Goal: Transaction & Acquisition: Book appointment/travel/reservation

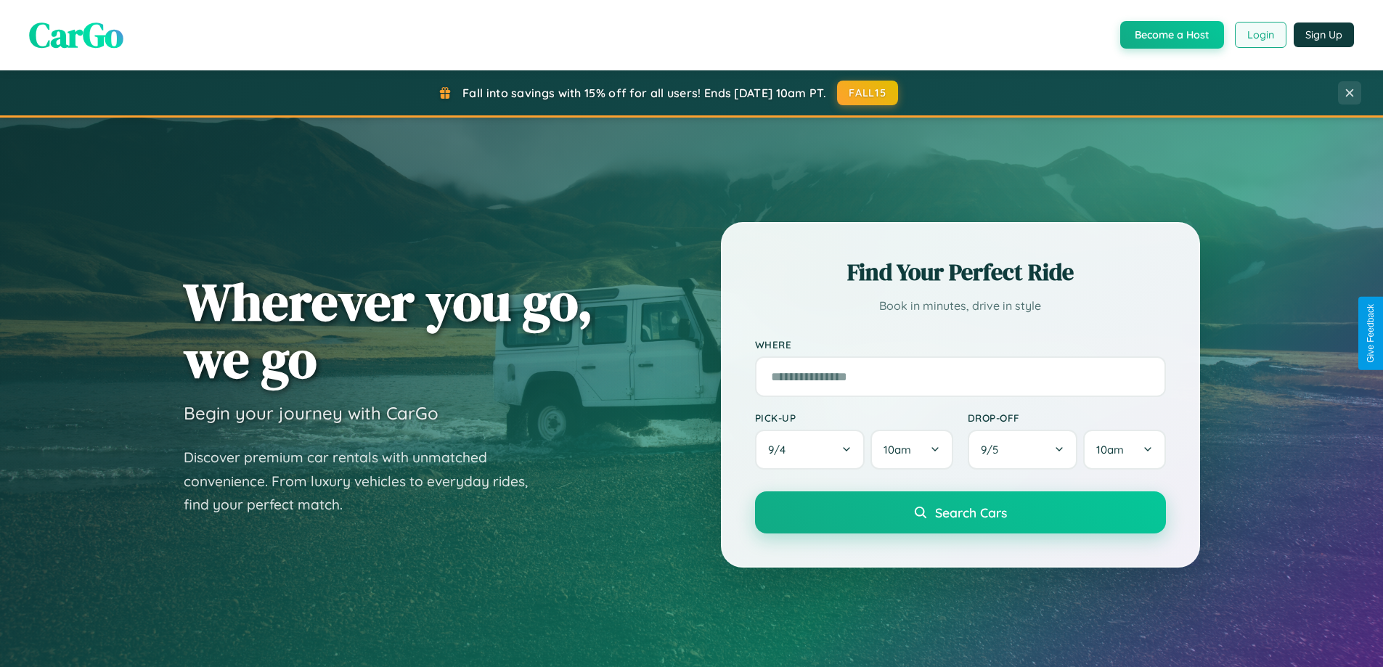
click at [1260, 35] on button "Login" at bounding box center [1261, 35] width 52 height 26
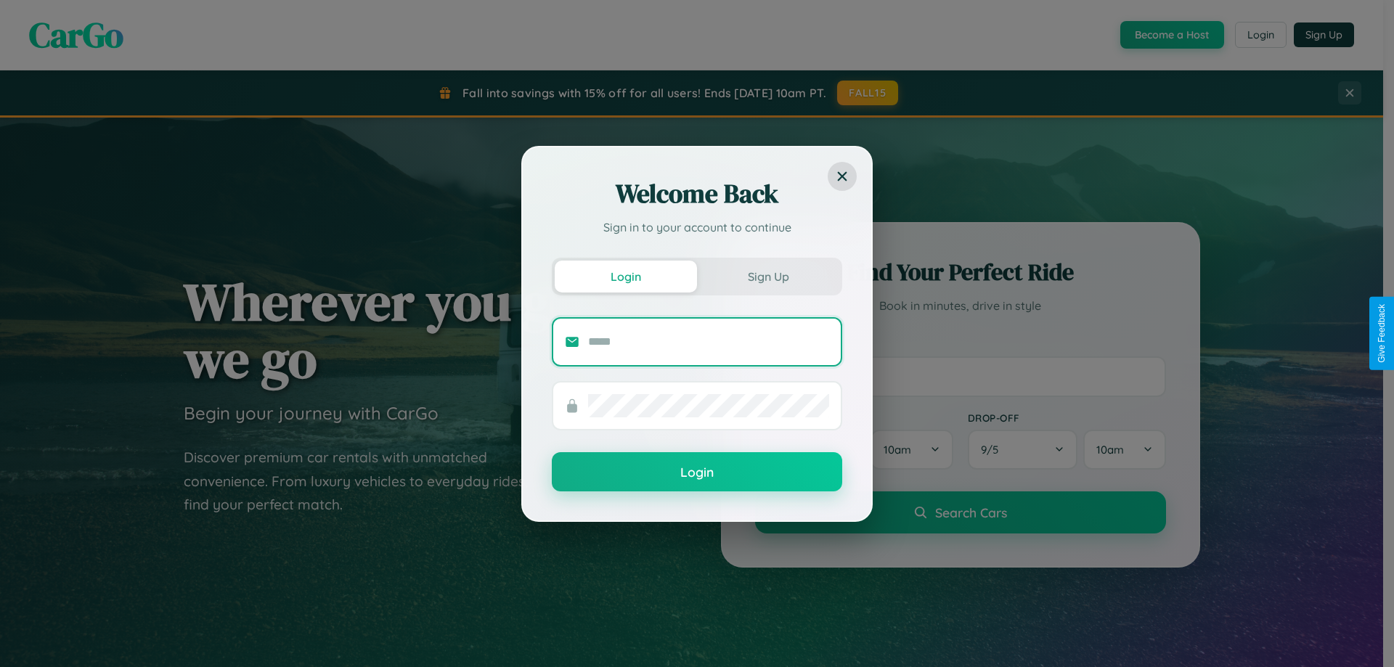
click at [709, 341] on input "text" at bounding box center [708, 341] width 241 height 23
type input "**********"
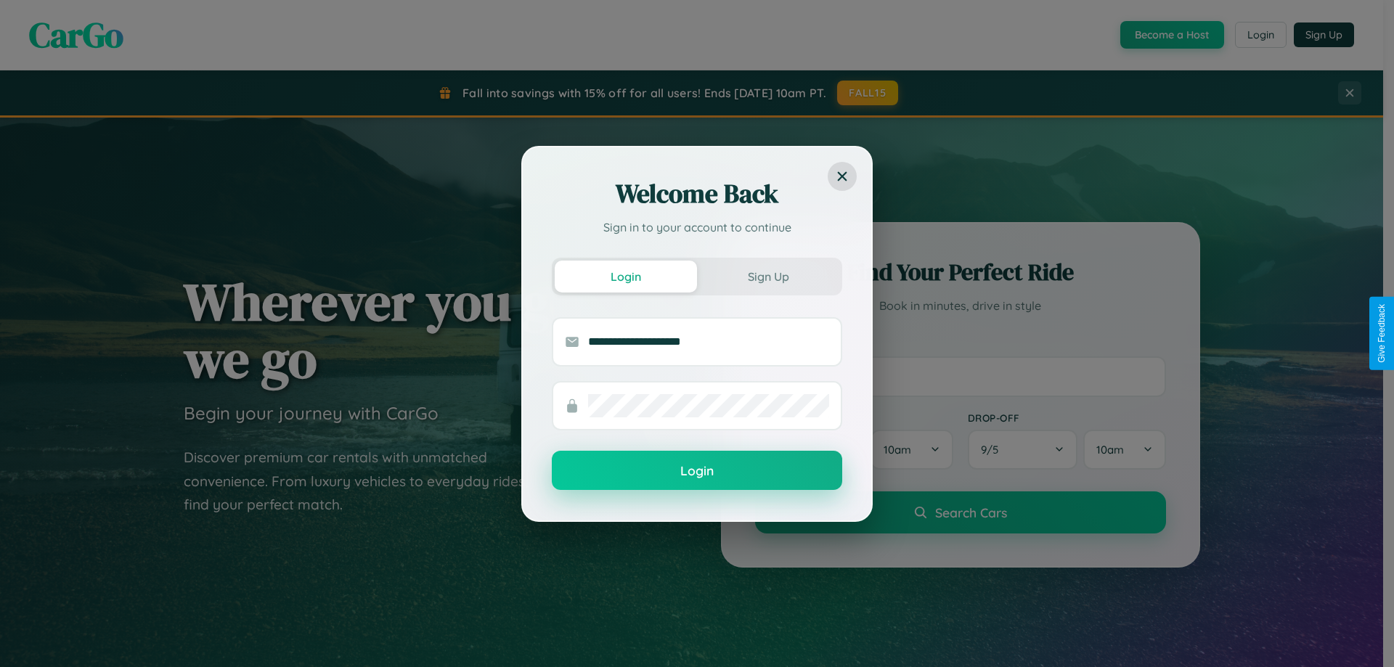
click at [697, 471] on button "Login" at bounding box center [697, 470] width 290 height 39
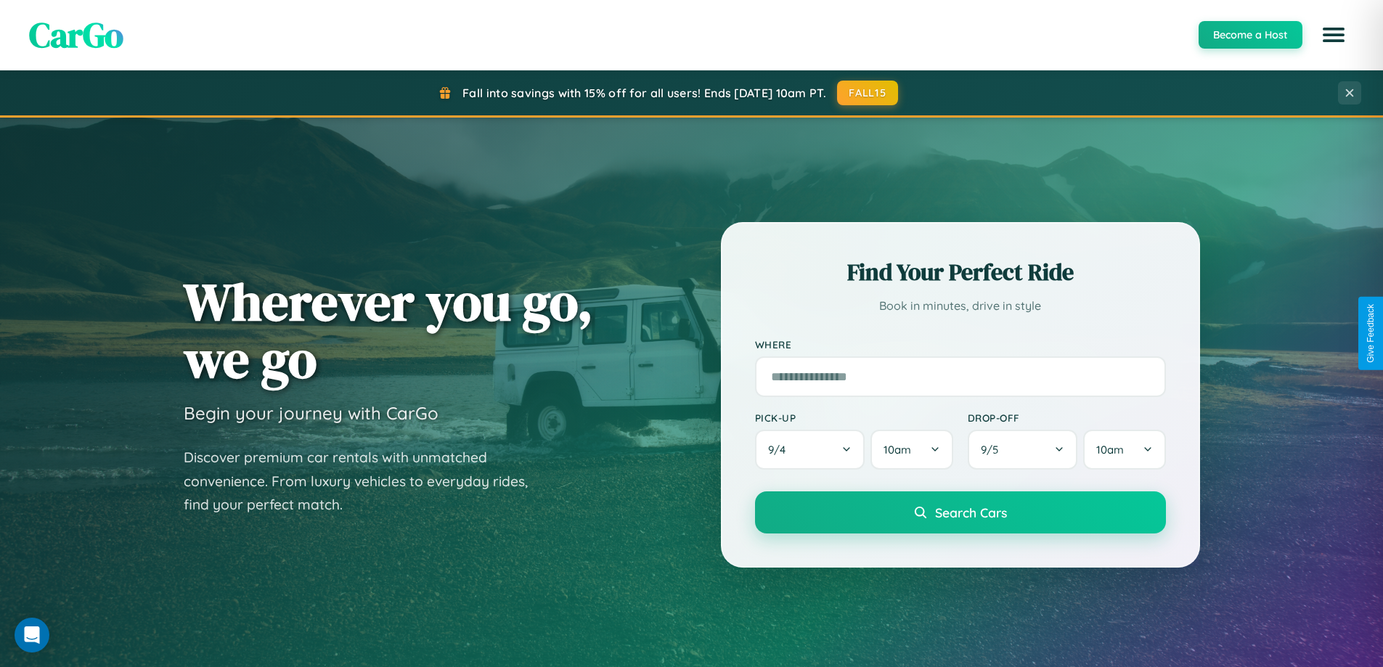
scroll to position [626, 0]
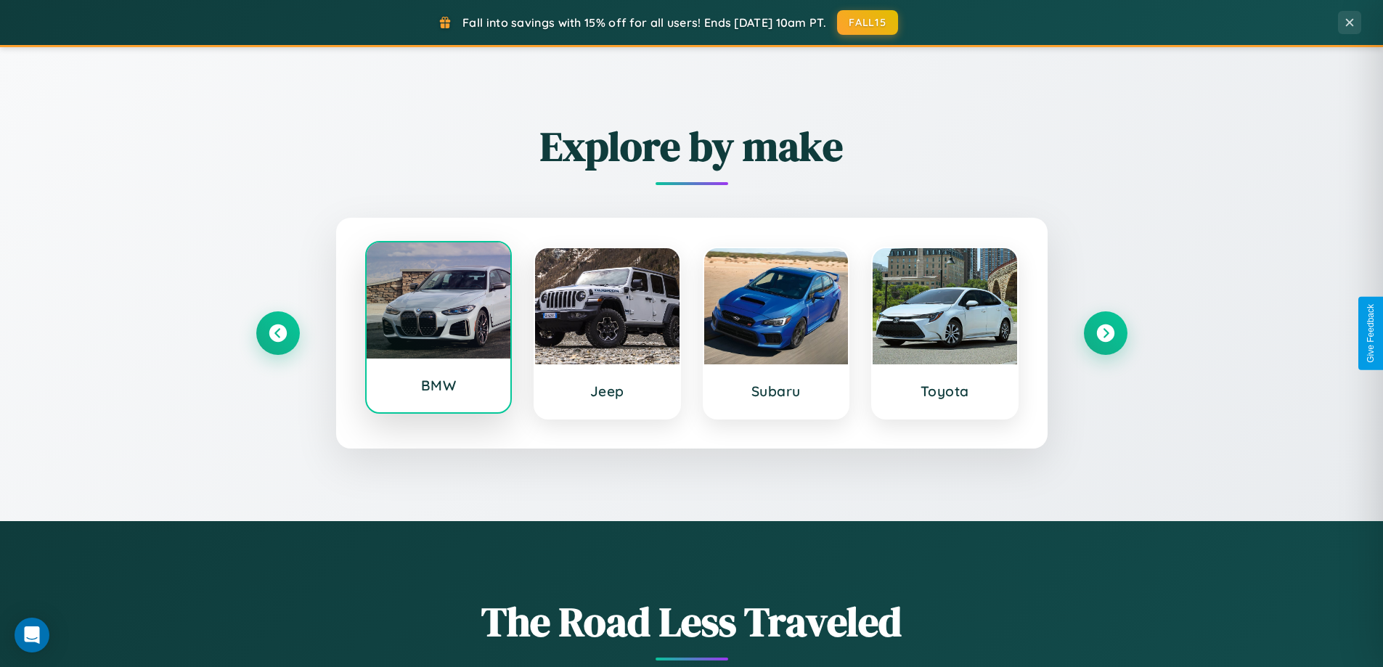
click at [438, 329] on div at bounding box center [439, 300] width 144 height 116
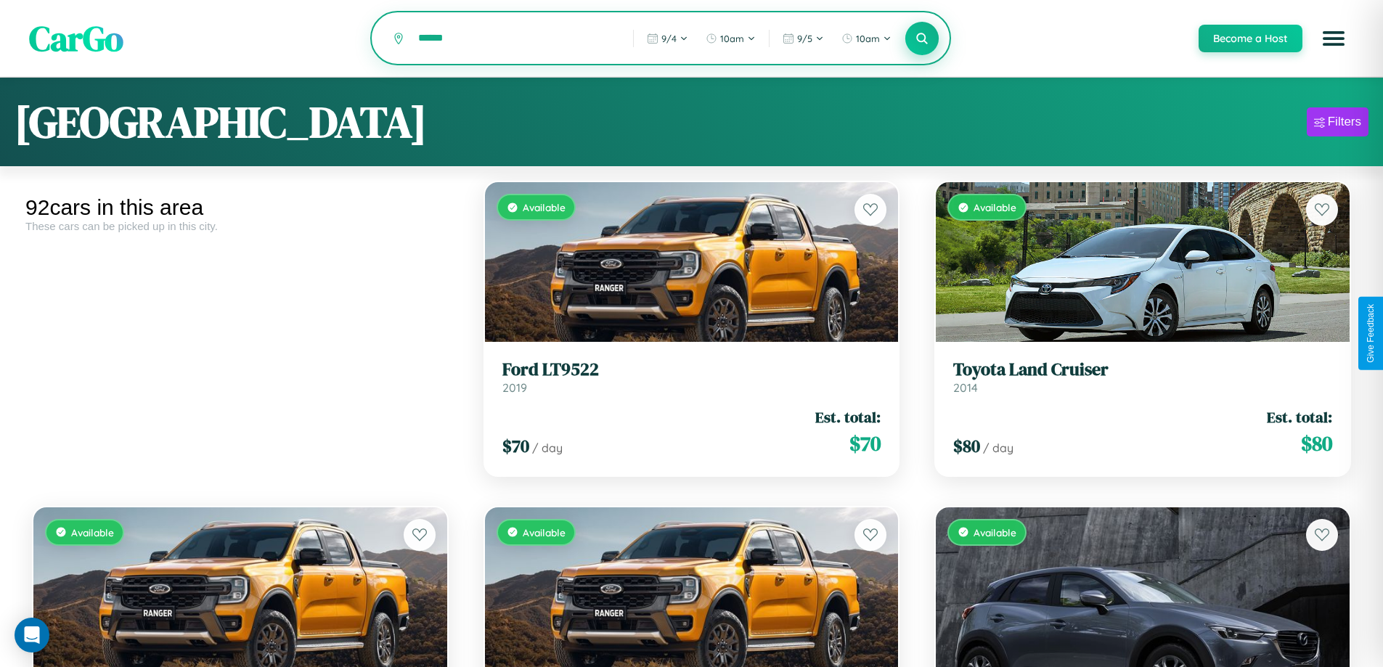
type input "******"
click at [921, 39] on icon at bounding box center [922, 38] width 14 height 14
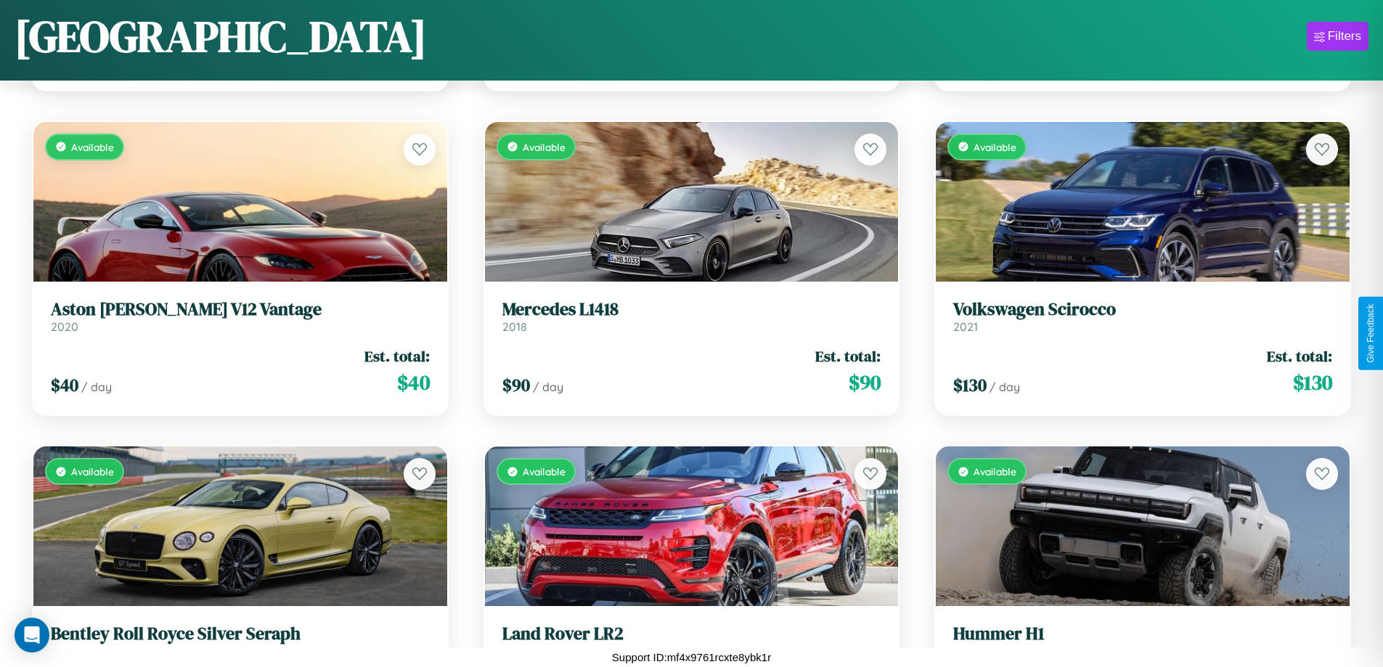
scroll to position [68, 0]
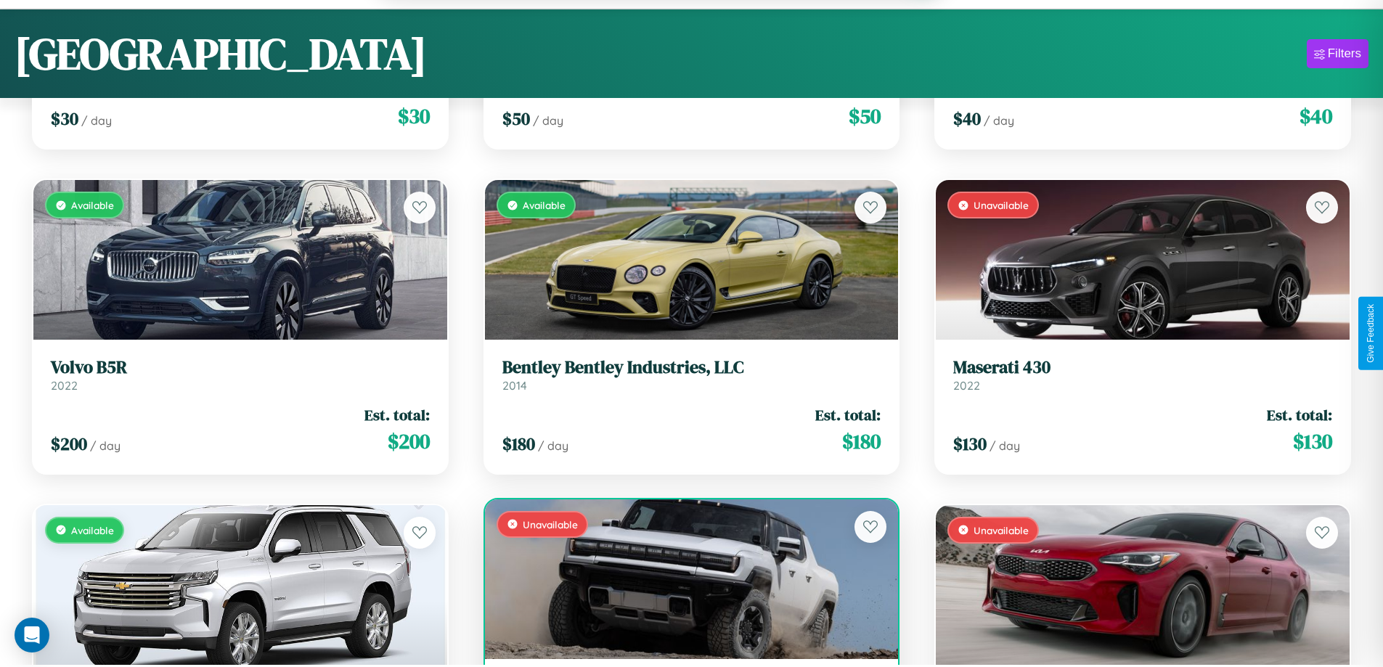
click at [685, 581] on div "Unavailable" at bounding box center [692, 579] width 414 height 160
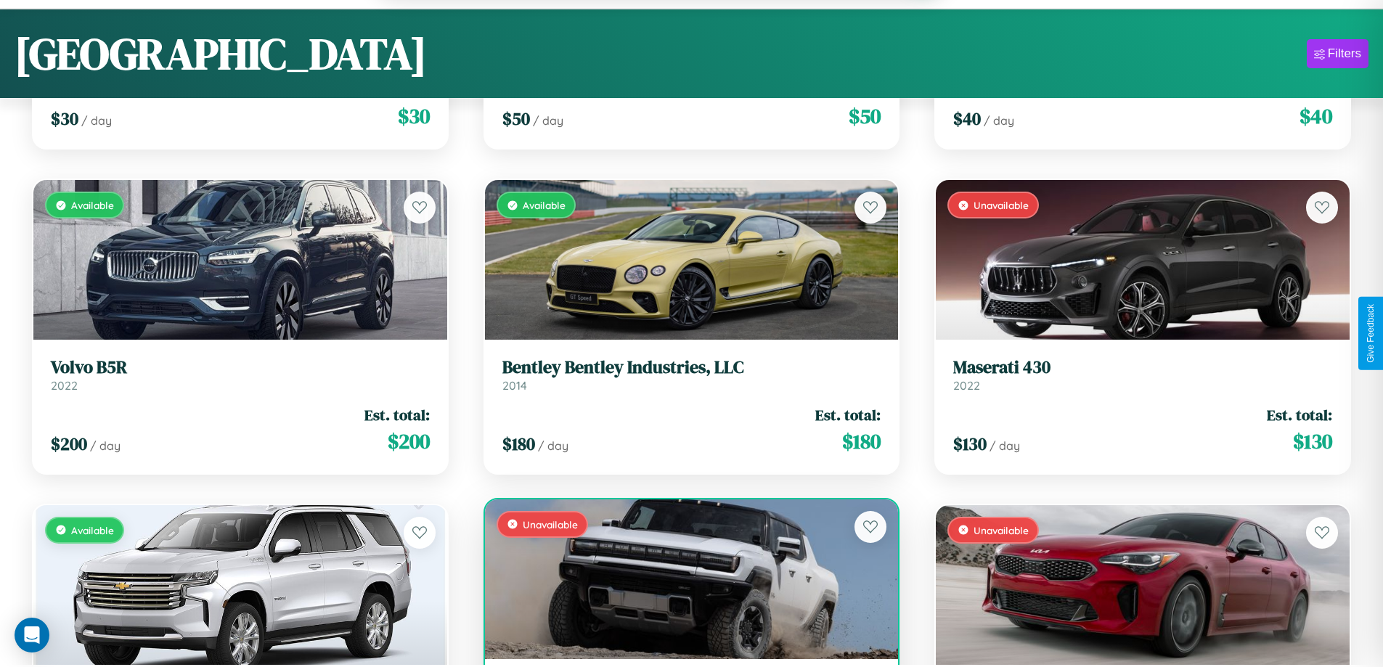
click at [685, 581] on div "Unavailable" at bounding box center [692, 579] width 414 height 160
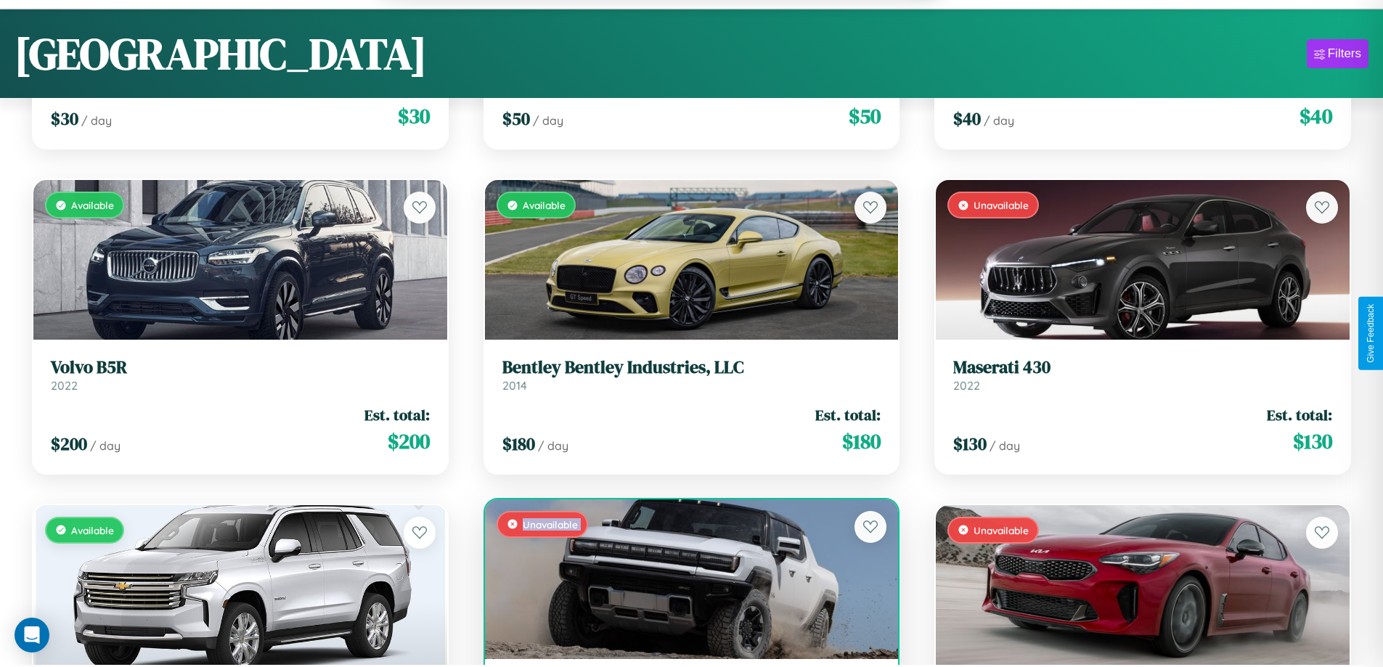
click at [685, 581] on div "Unavailable" at bounding box center [692, 579] width 414 height 160
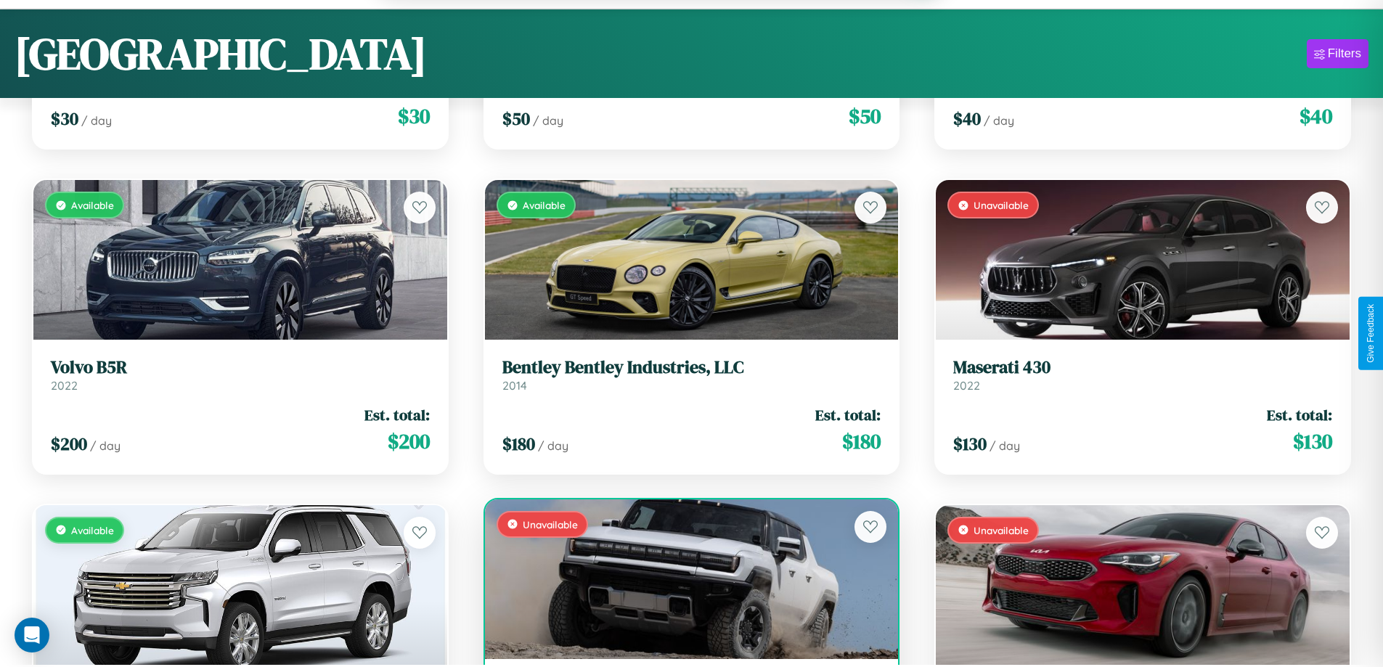
click at [685, 581] on div "Unavailable" at bounding box center [692, 579] width 414 height 160
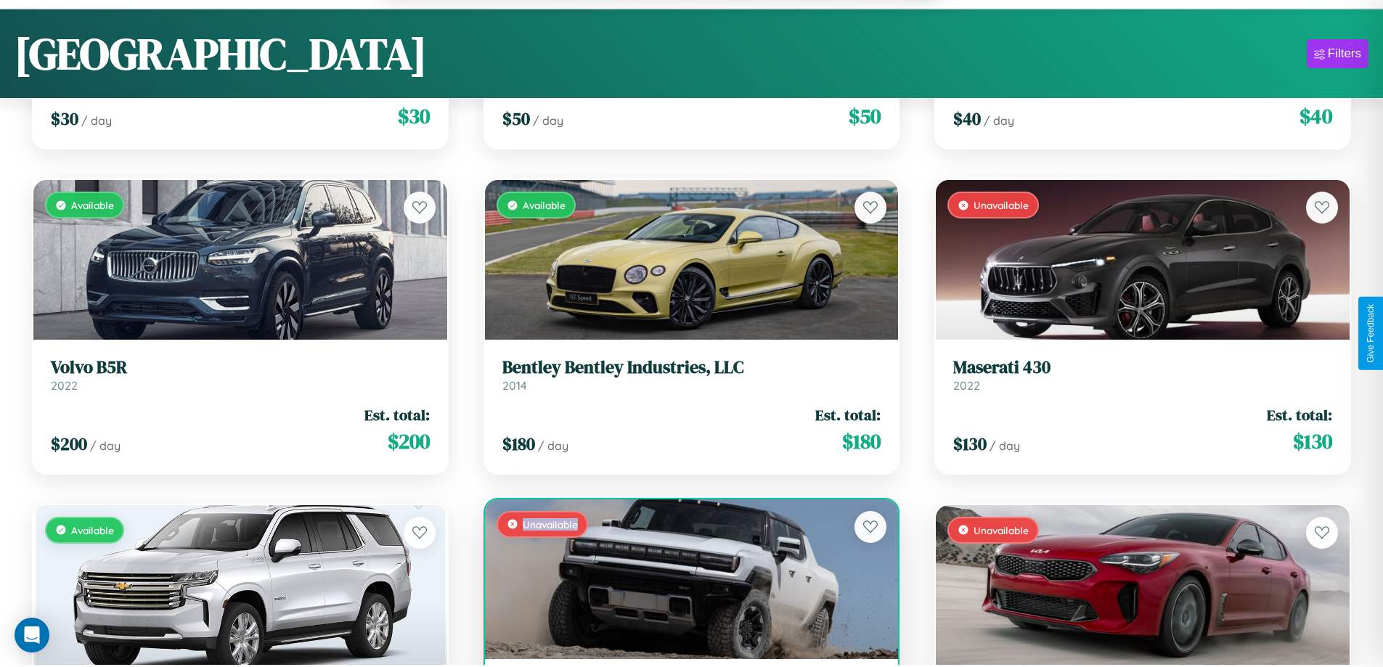
click at [685, 581] on div "Unavailable" at bounding box center [692, 579] width 414 height 160
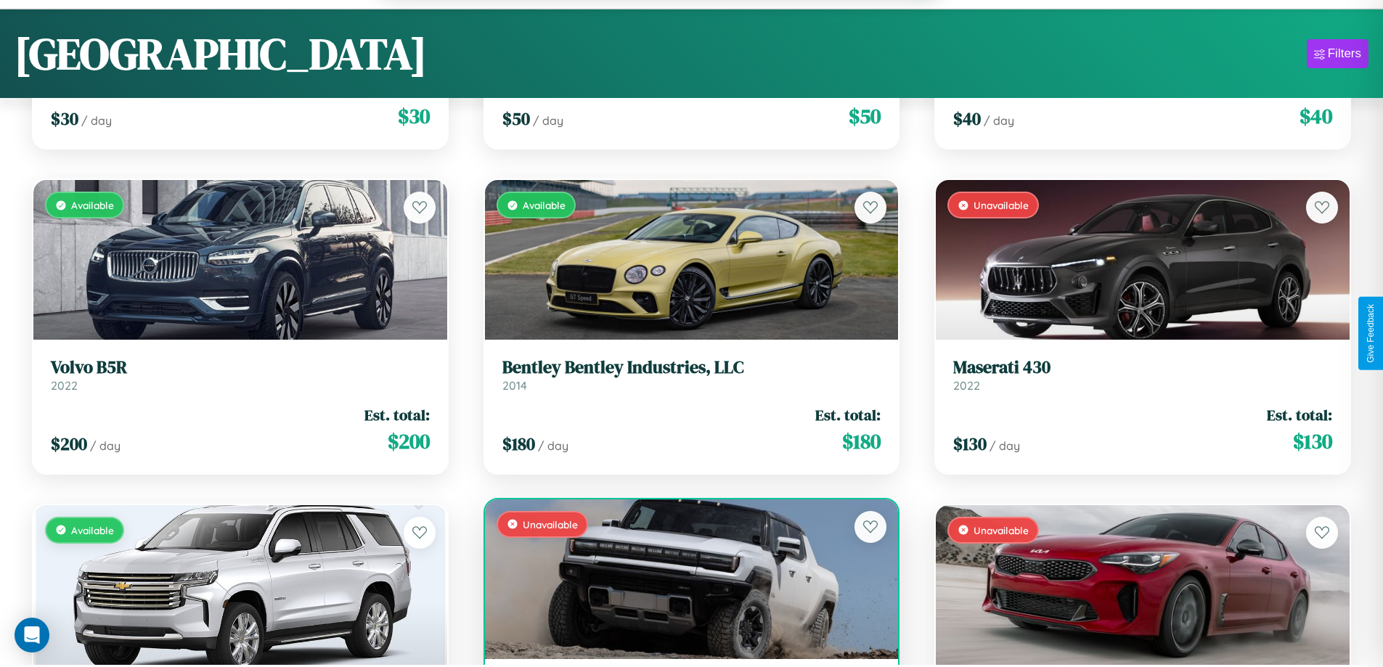
scroll to position [2907, 0]
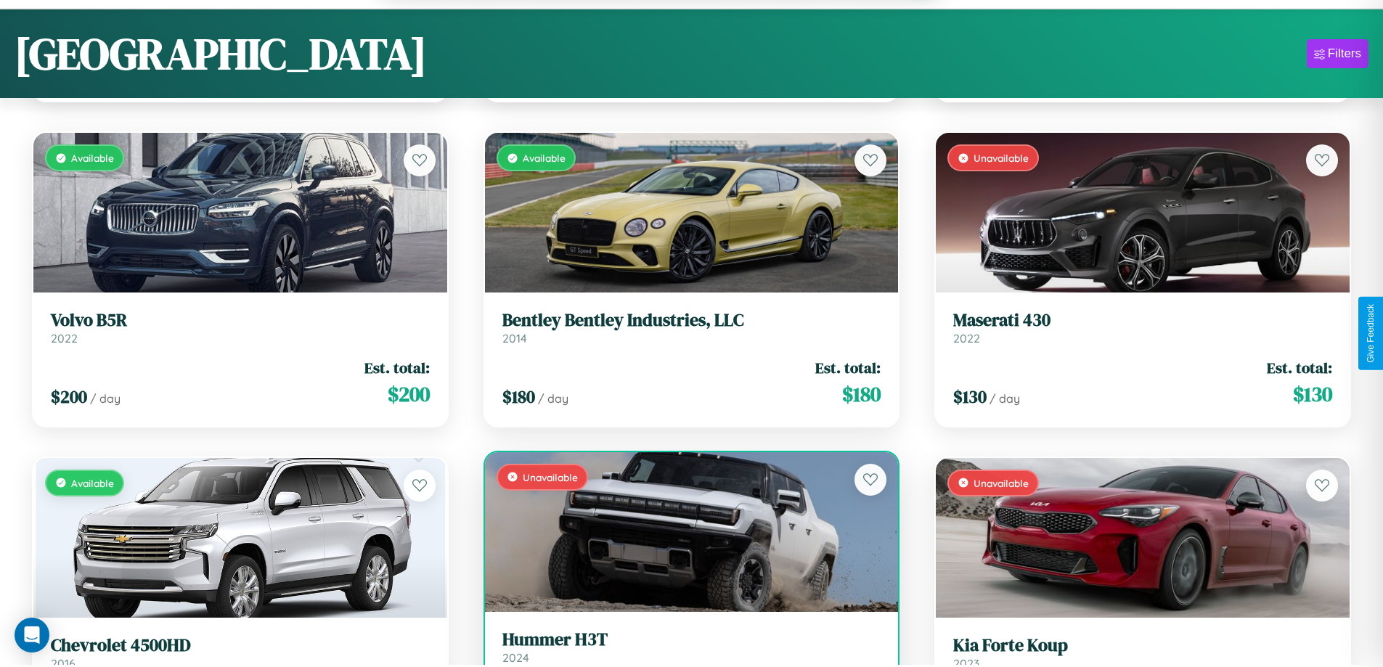
click at [685, 649] on h3 "Hummer H3T" at bounding box center [691, 639] width 379 height 21
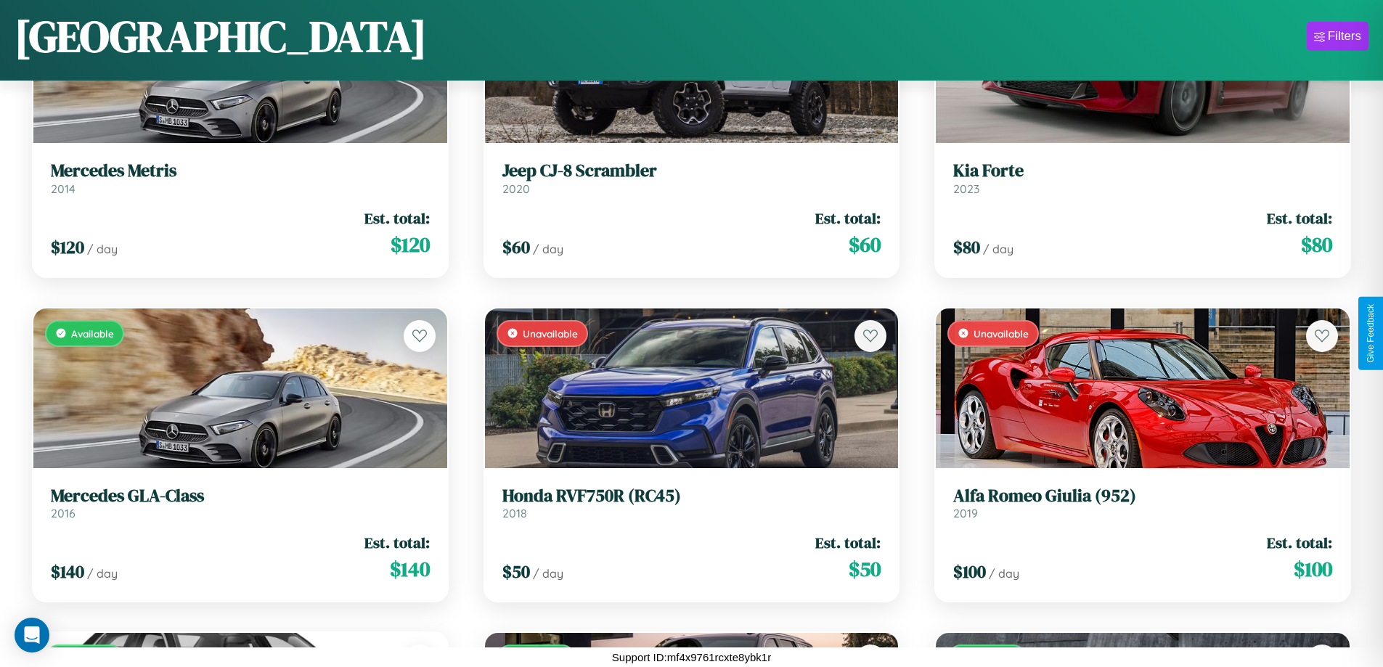
scroll to position [4106, 0]
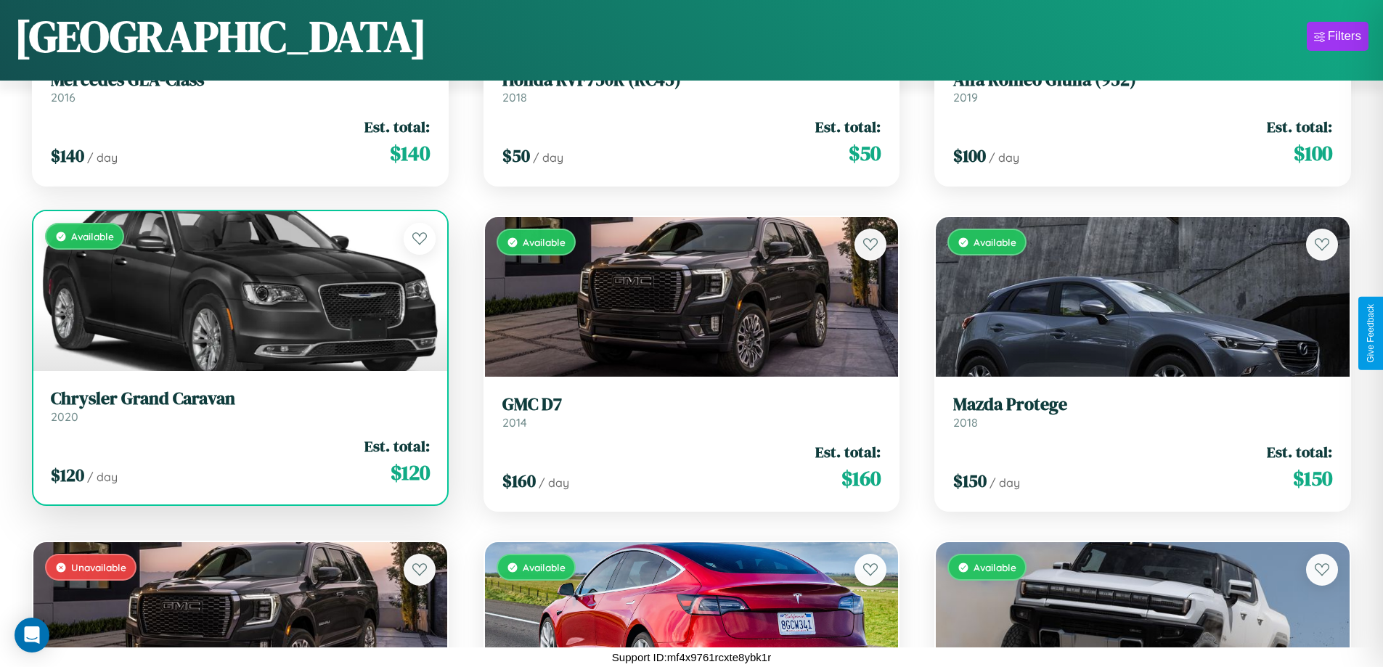
click at [238, 406] on h3 "Chrysler Grand Caravan" at bounding box center [240, 398] width 379 height 21
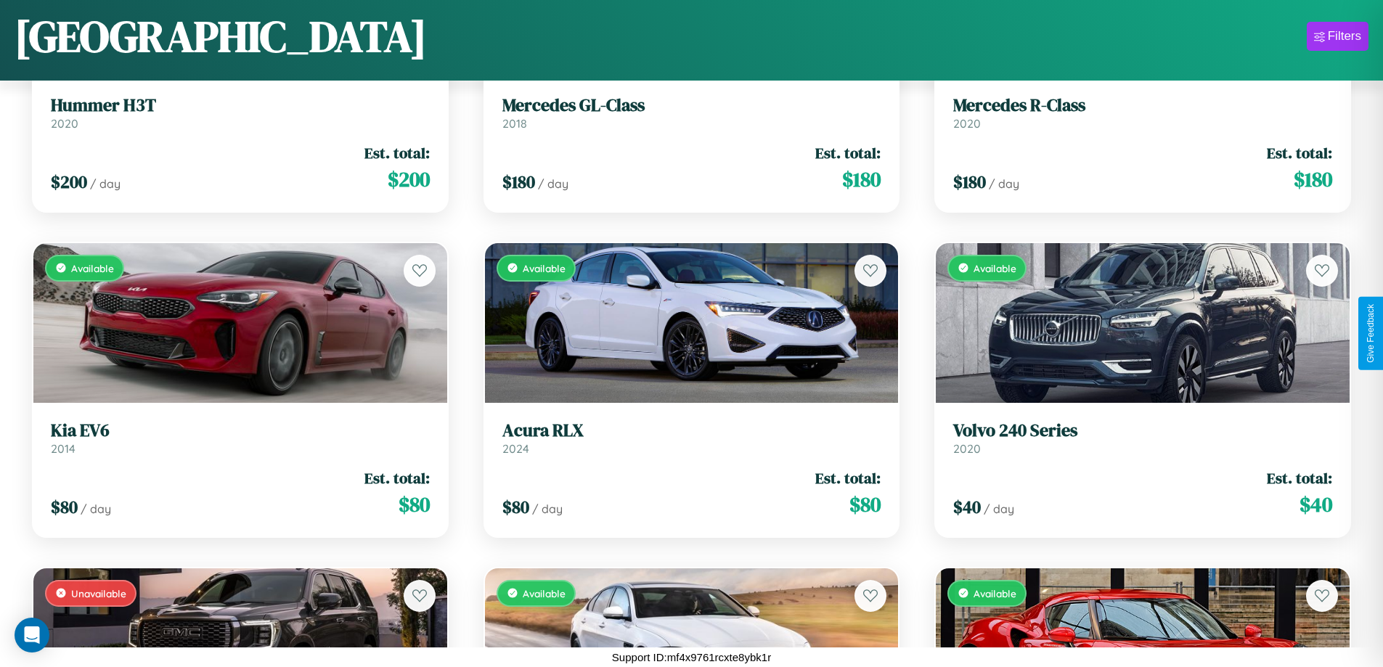
scroll to position [9957, 0]
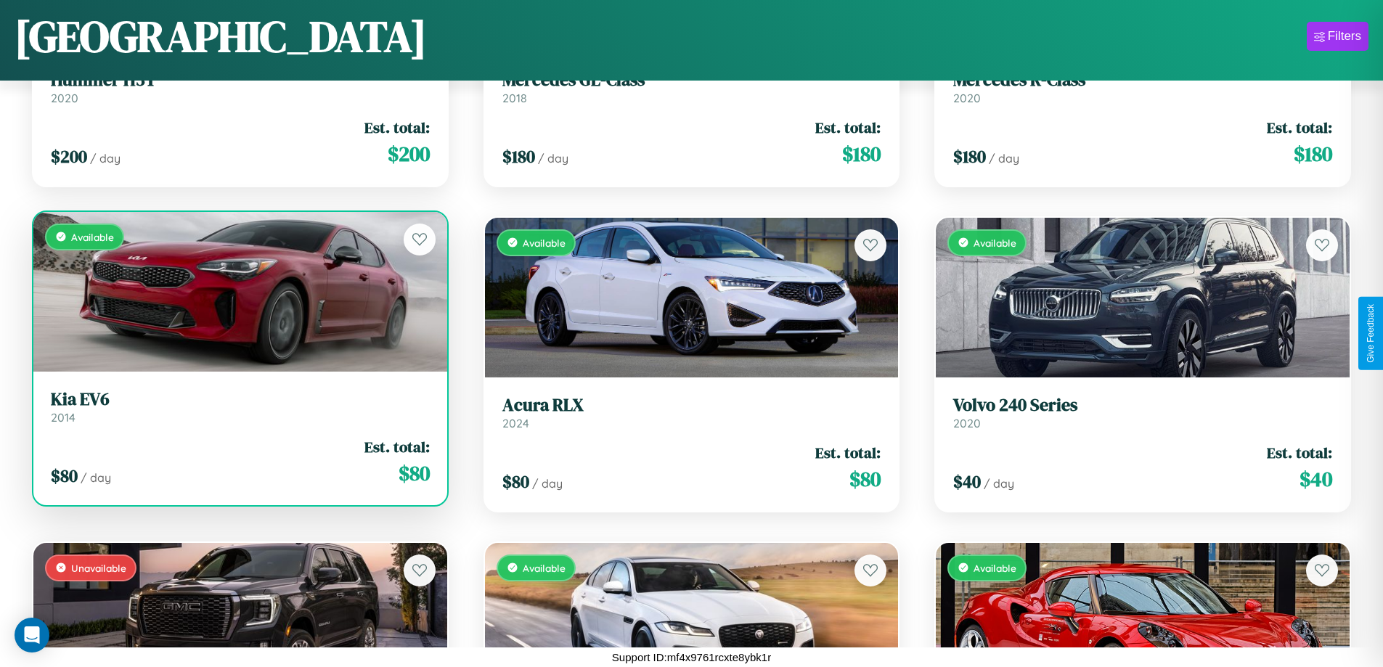
click at [238, 407] on h3 "Kia EV6" at bounding box center [240, 399] width 379 height 21
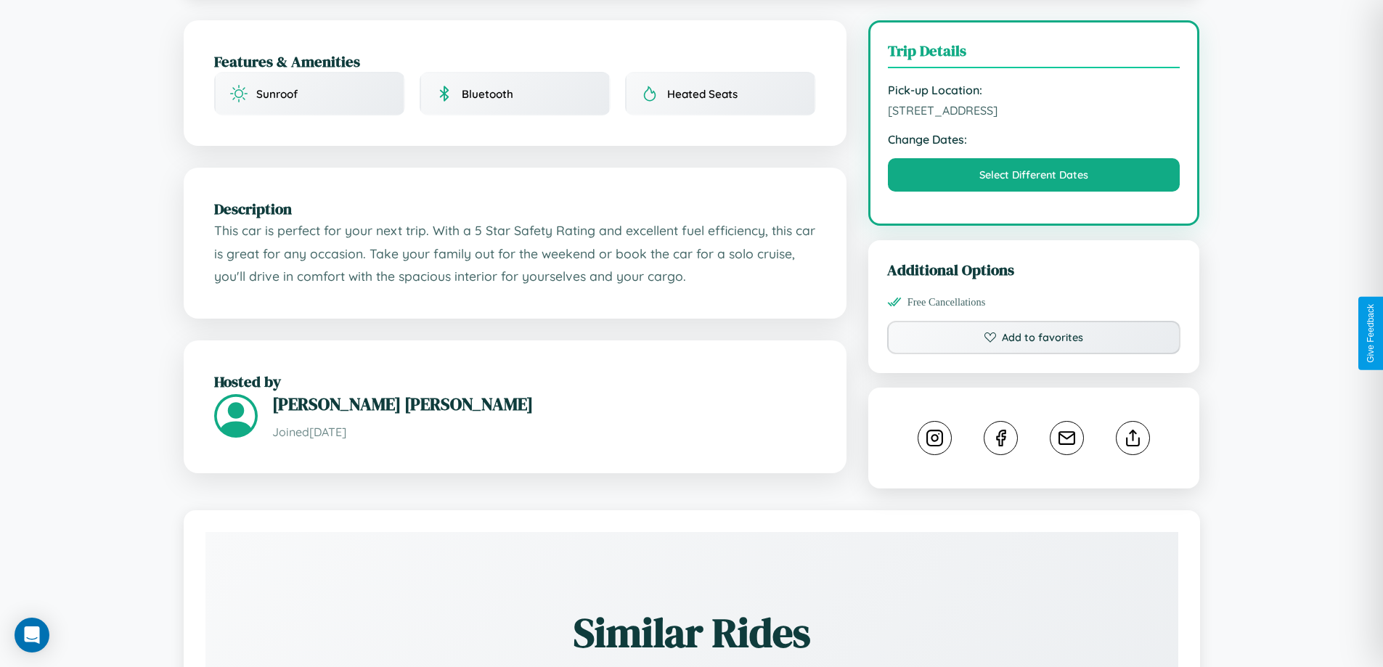
scroll to position [422, 0]
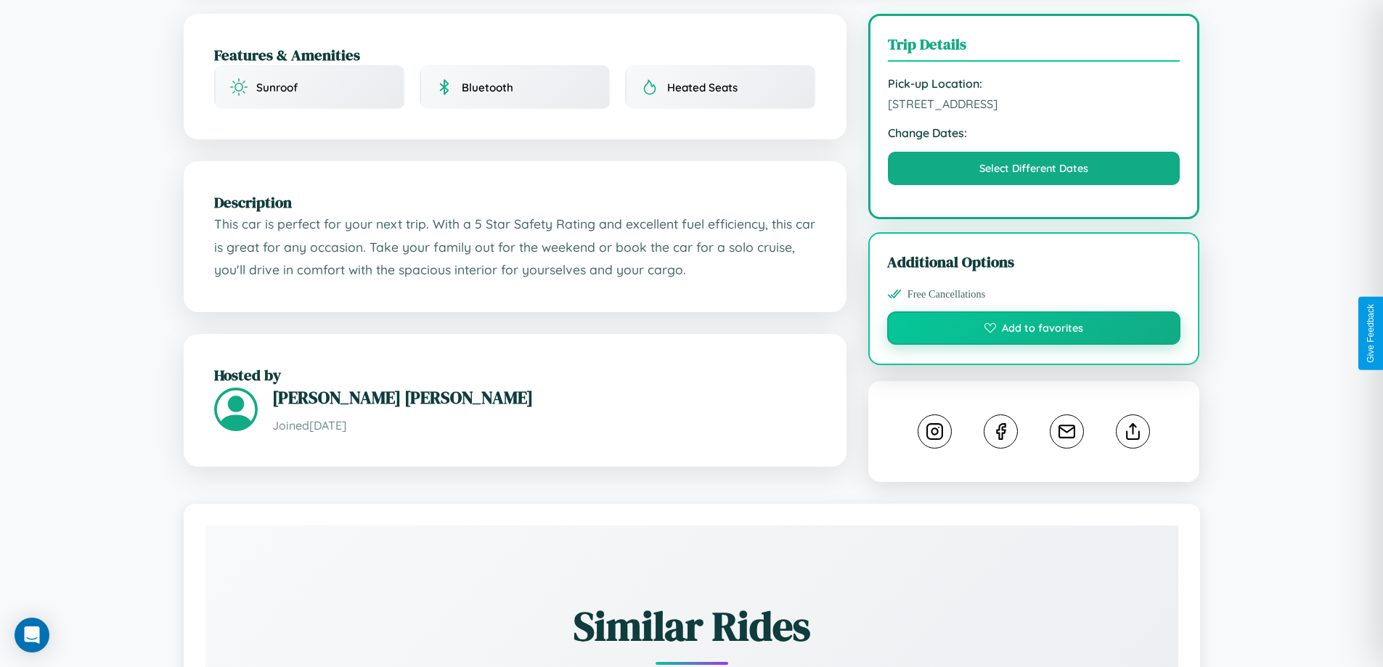
click at [1034, 330] on button "Add to favorites" at bounding box center [1034, 327] width 294 height 33
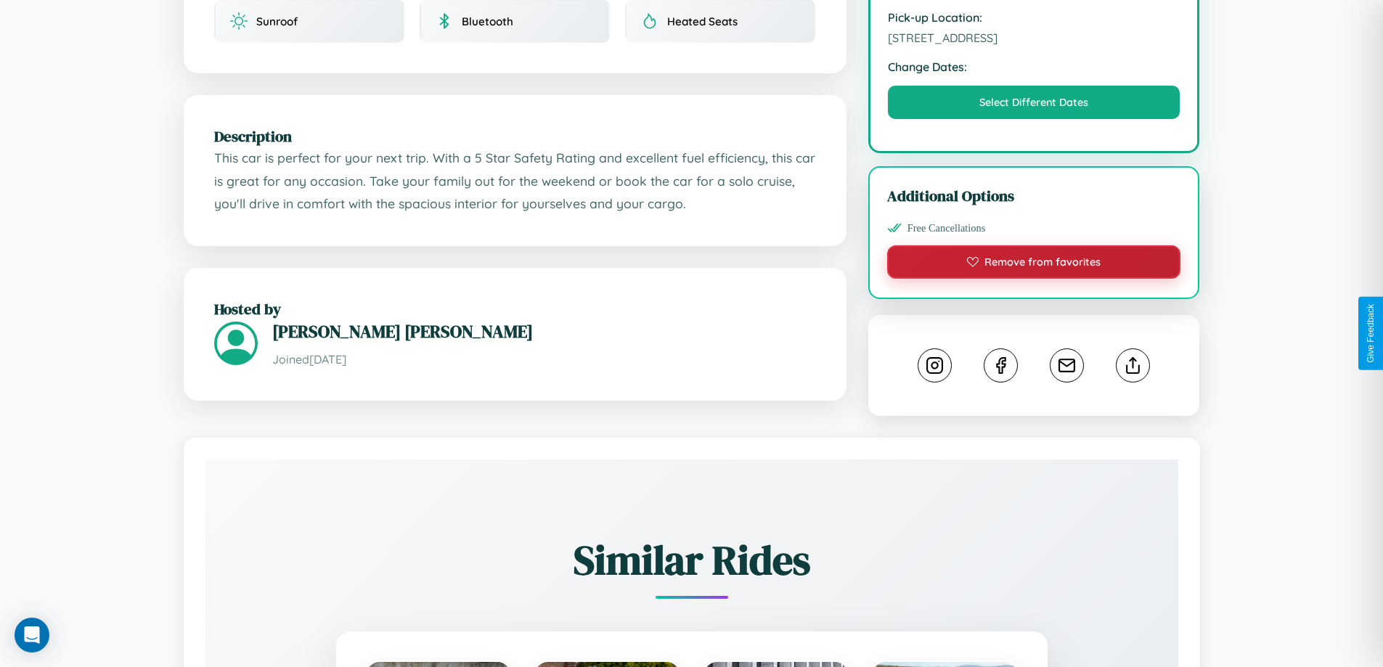
scroll to position [522, 0]
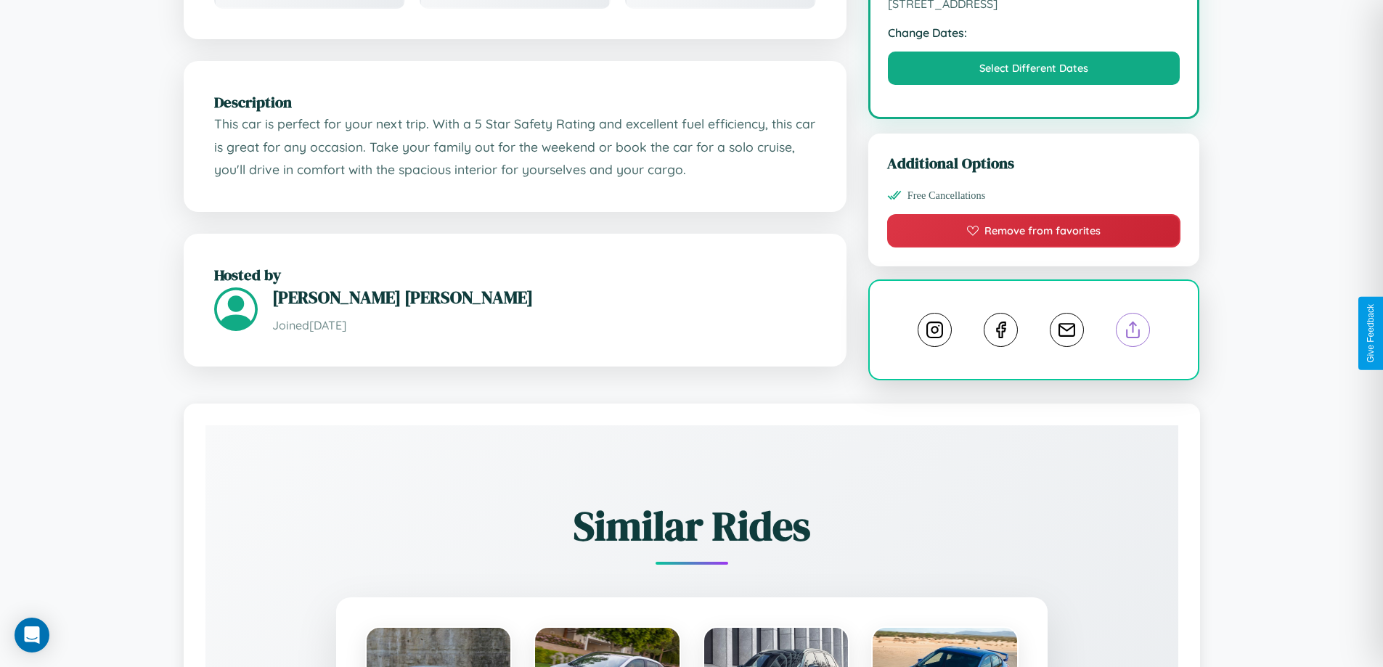
click at [1133, 332] on line at bounding box center [1133, 327] width 0 height 10
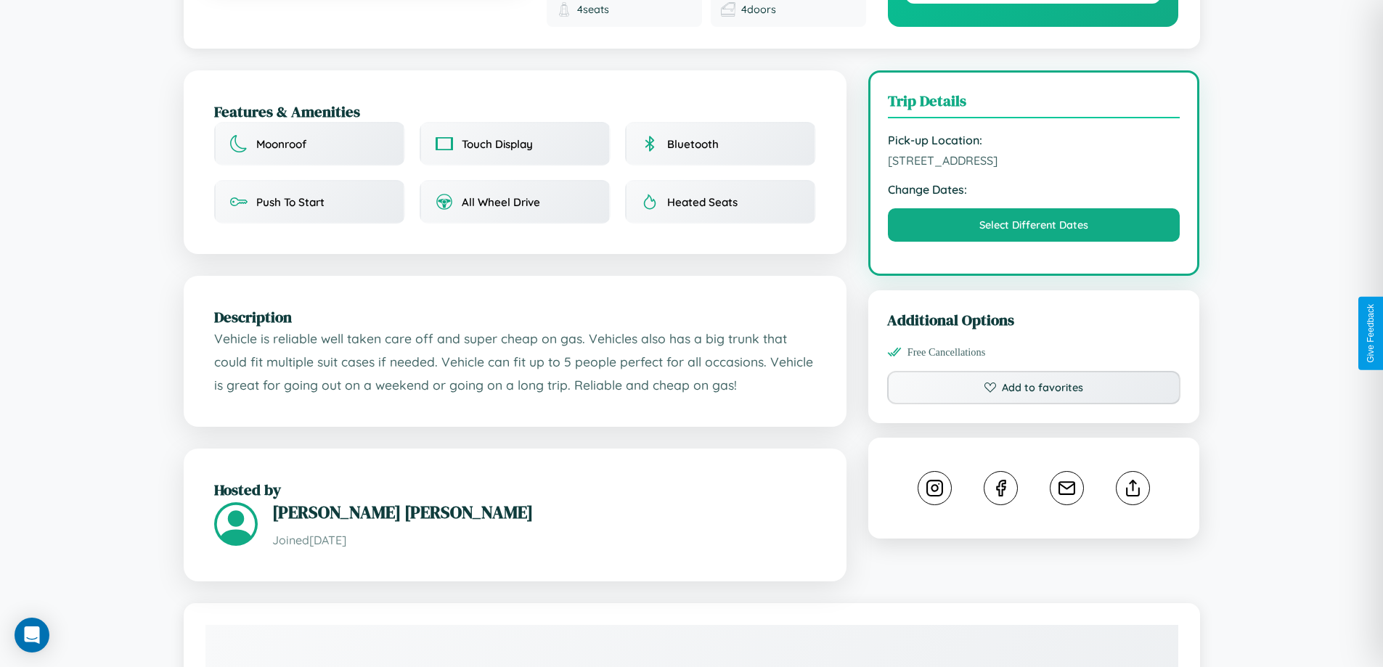
scroll to position [388, 0]
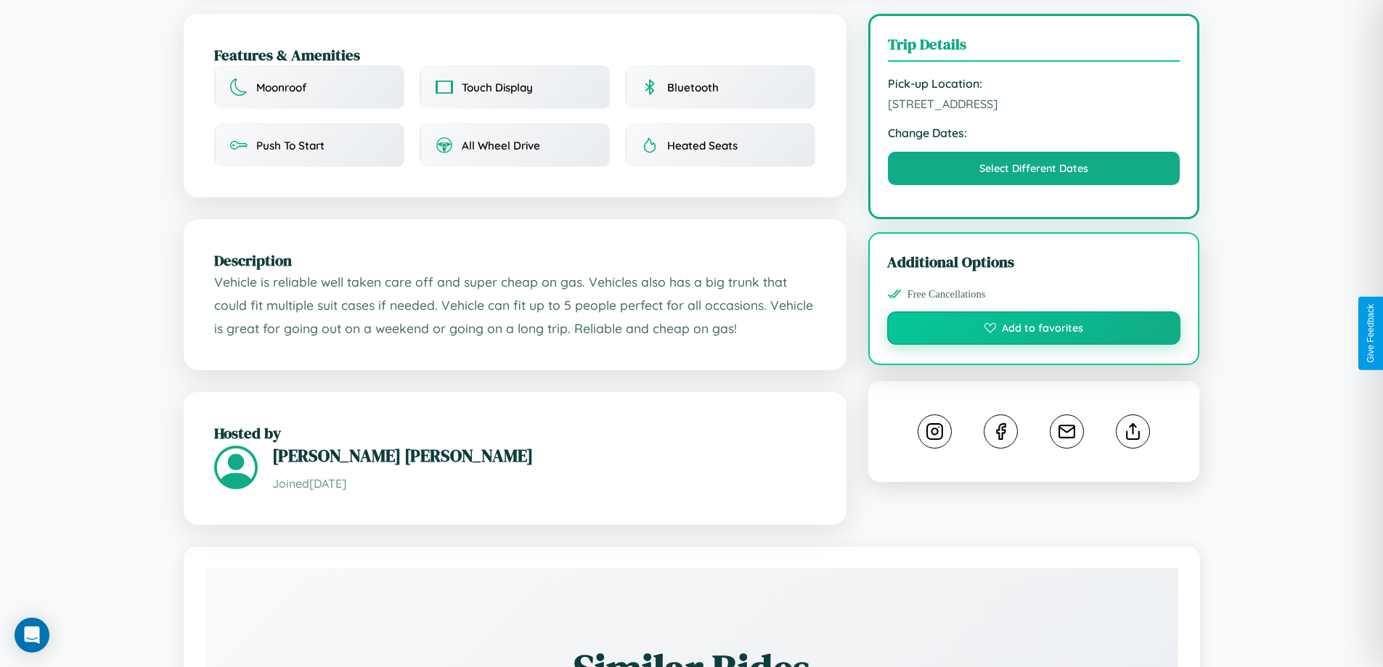
click at [1034, 333] on button "Add to favorites" at bounding box center [1034, 327] width 294 height 33
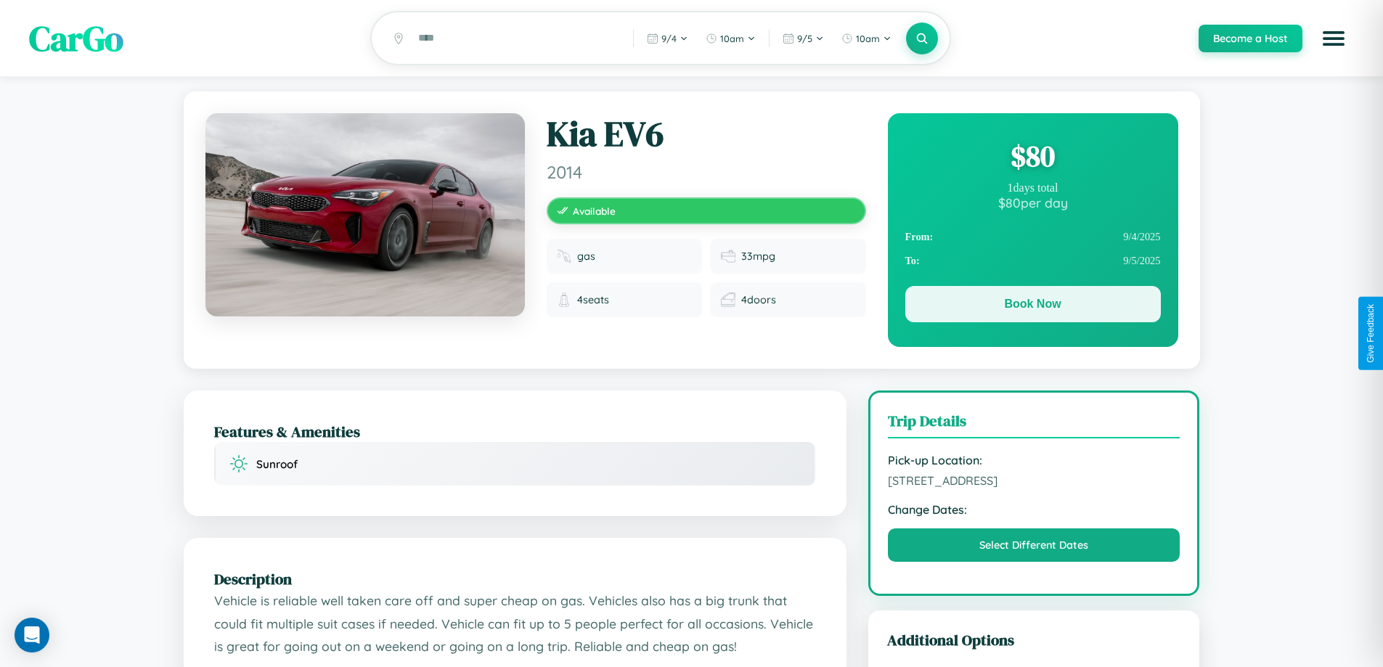
click at [1032, 306] on button "Book Now" at bounding box center [1033, 304] width 256 height 36
